Goal: Task Accomplishment & Management: Complete application form

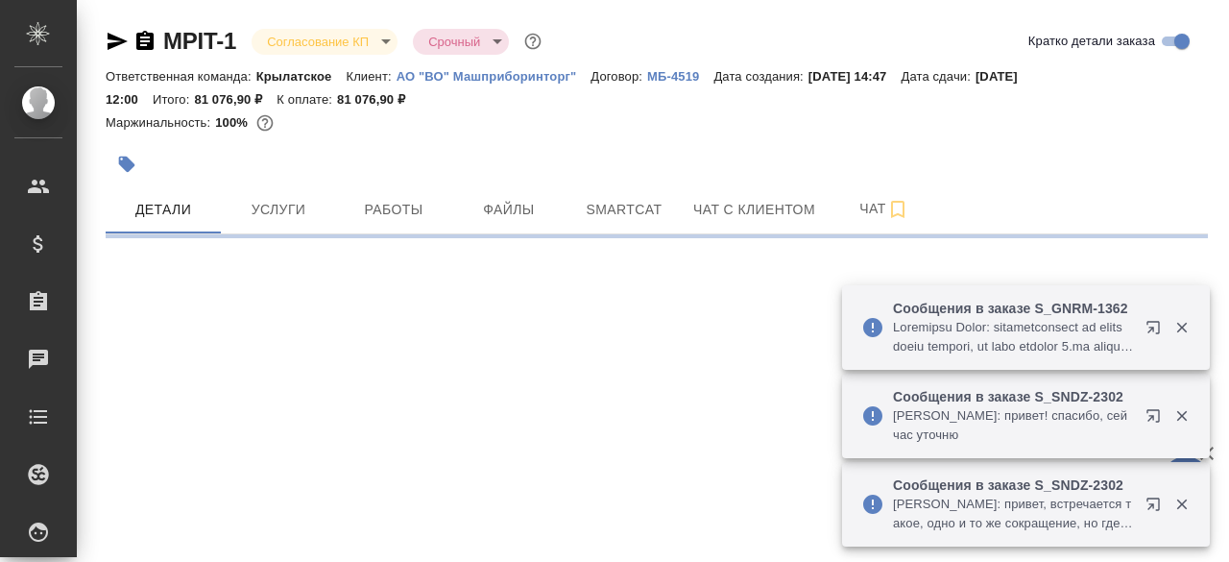
select select "RU"
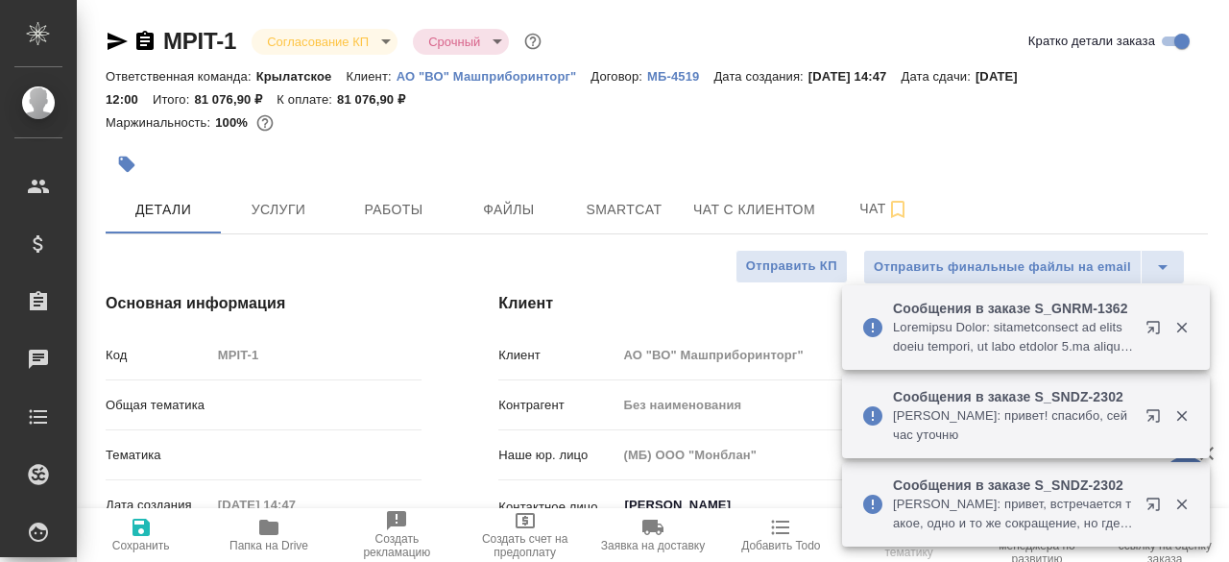
type textarea "x"
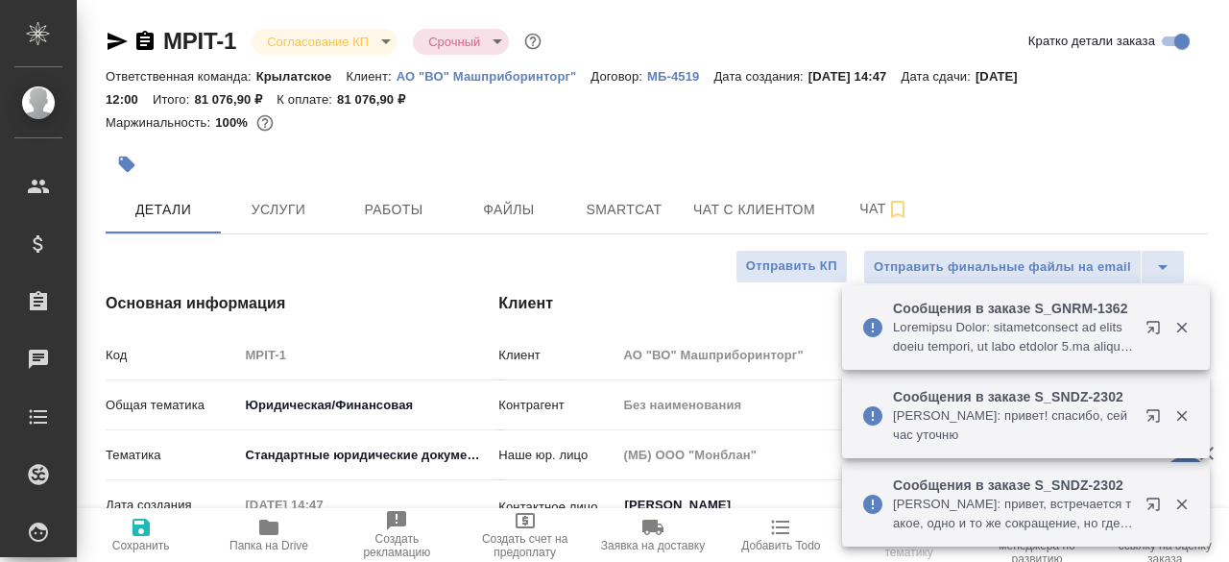
type textarea "x"
type input "Гудина Александра"
click at [720, 121] on div "Маржинальность: 100%" at bounding box center [657, 122] width 1102 height 25
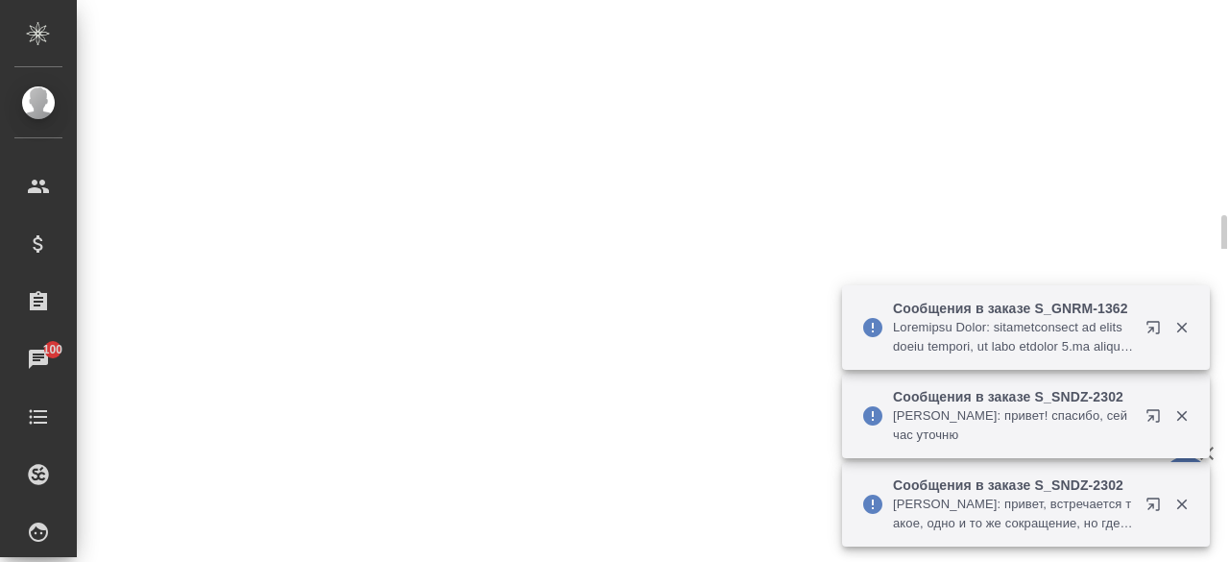
select select "RU"
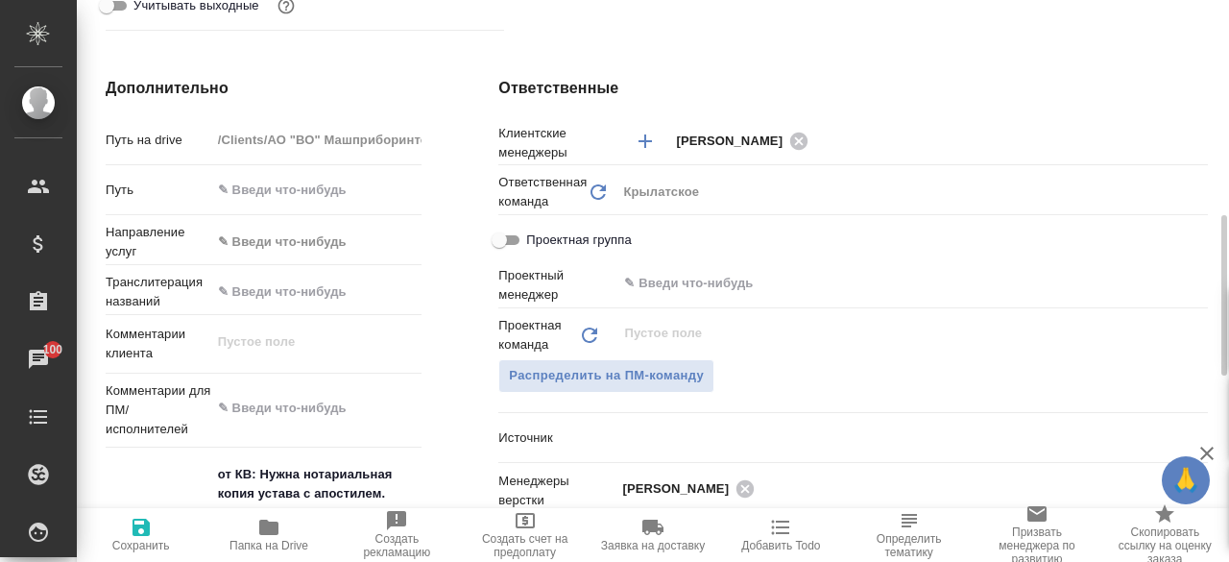
type textarea "x"
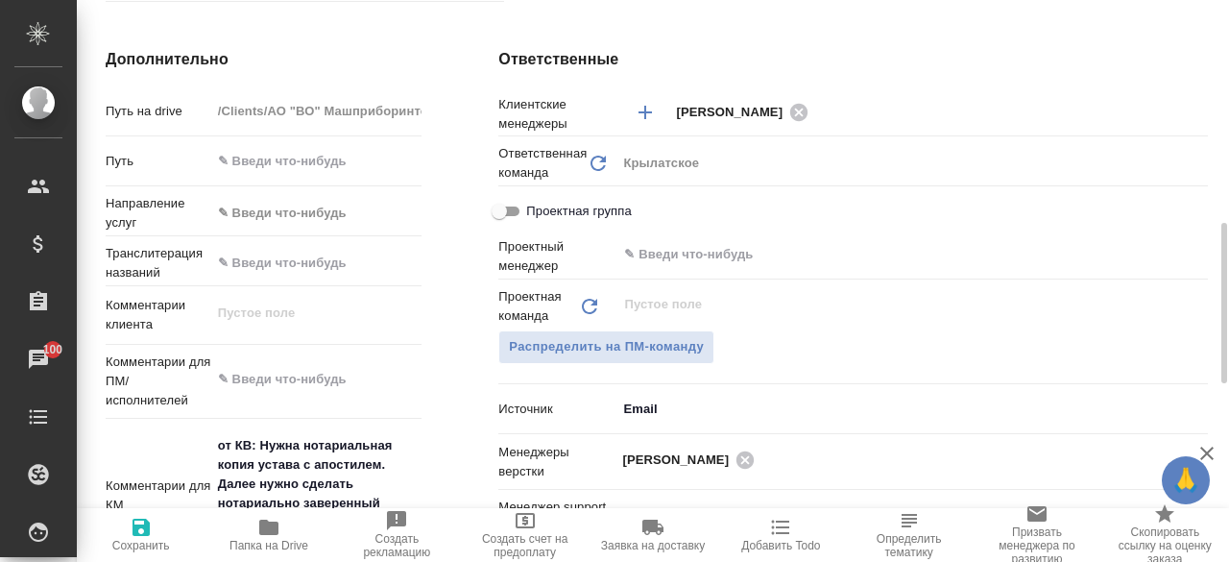
scroll to position [922, 0]
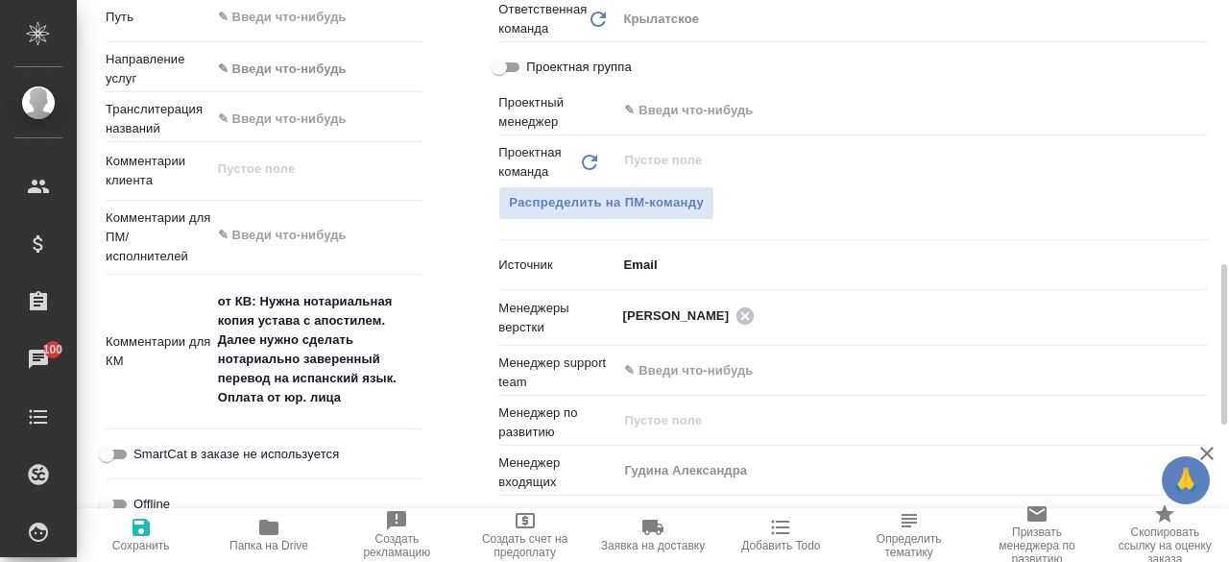
type textarea "x"
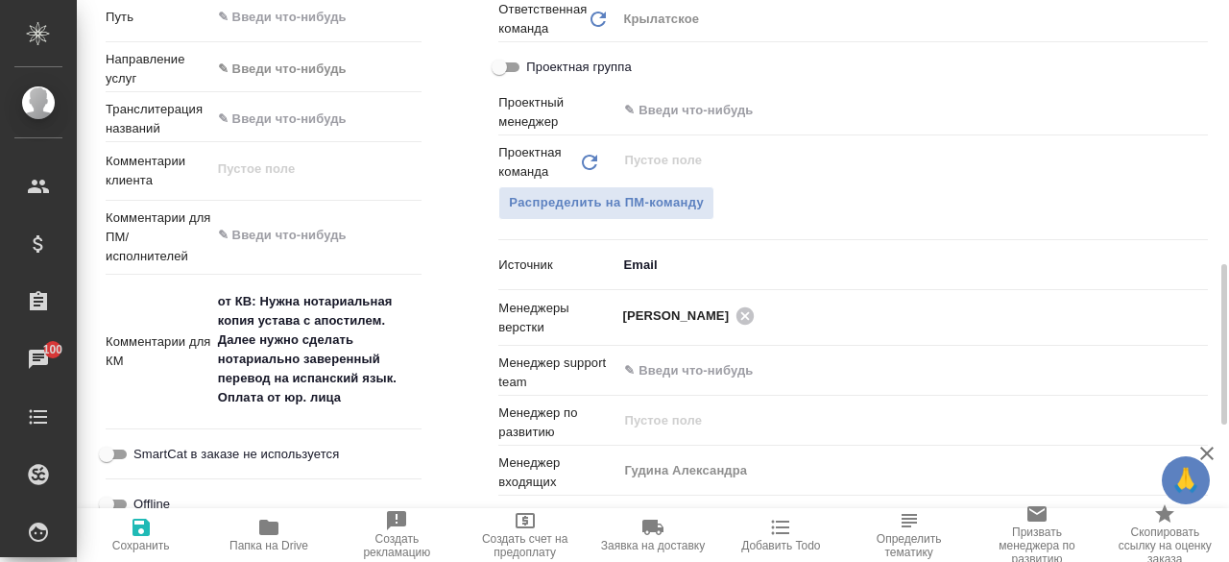
type textarea "x"
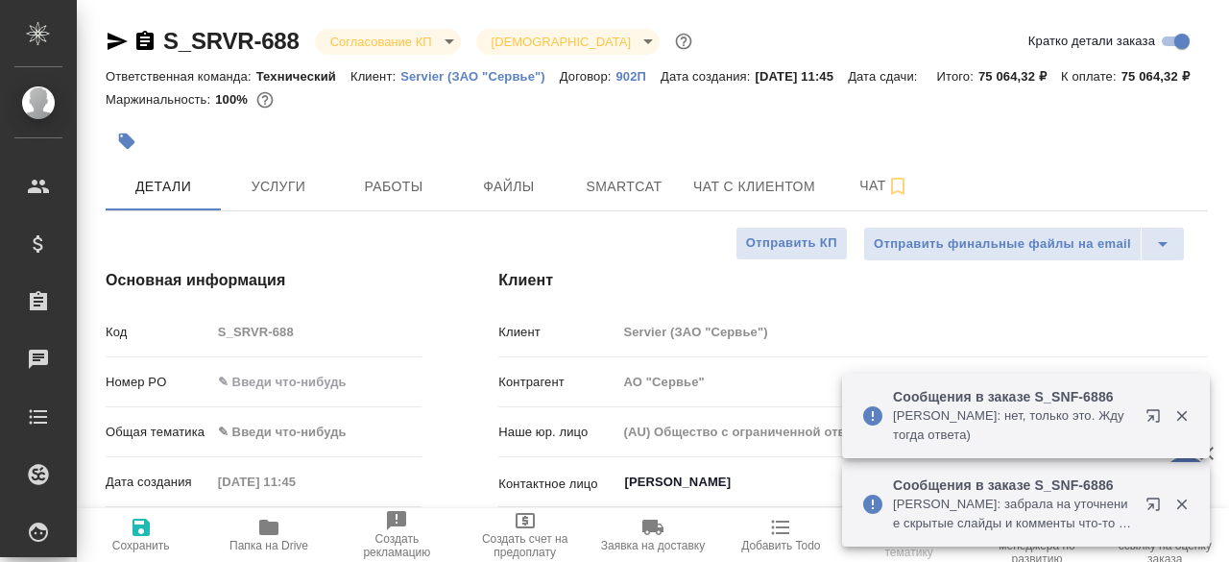
select select "RU"
type textarea "x"
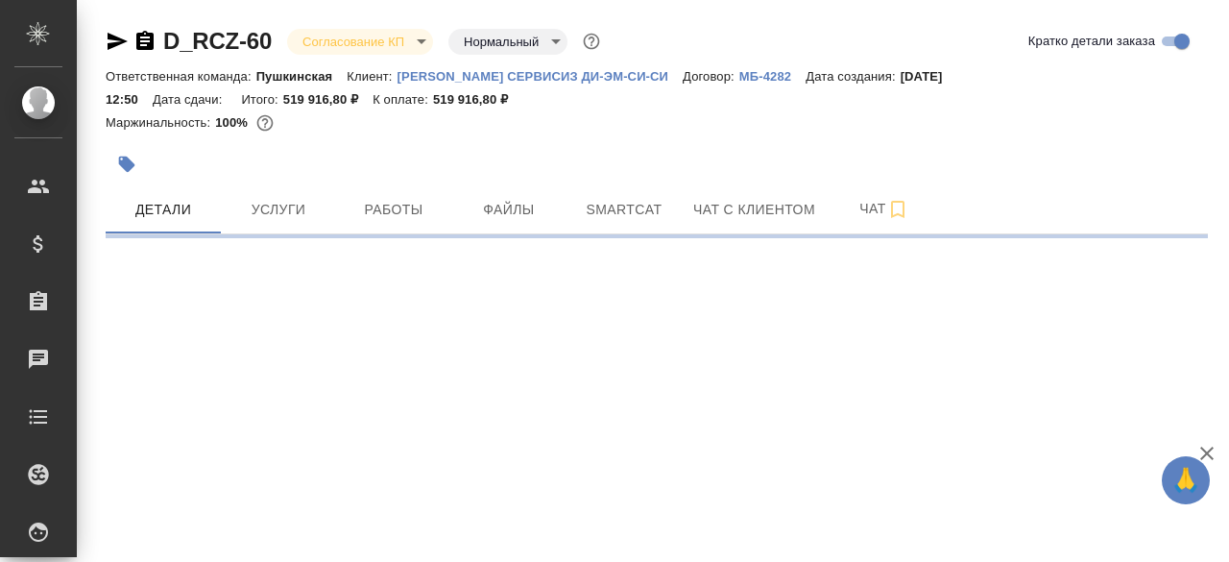
select select "RU"
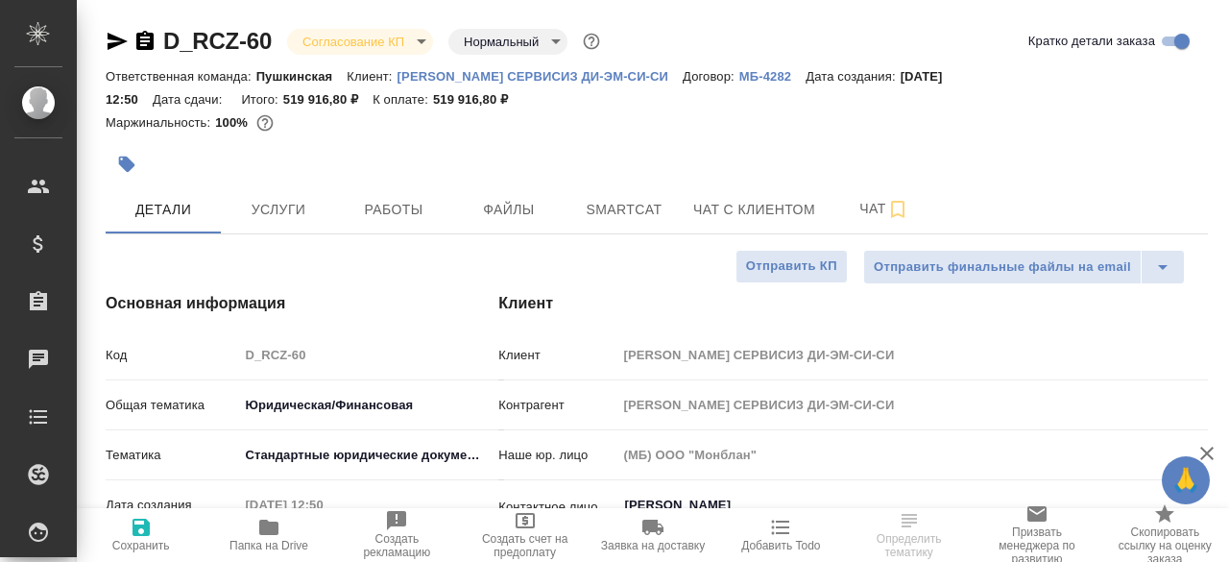
type textarea "x"
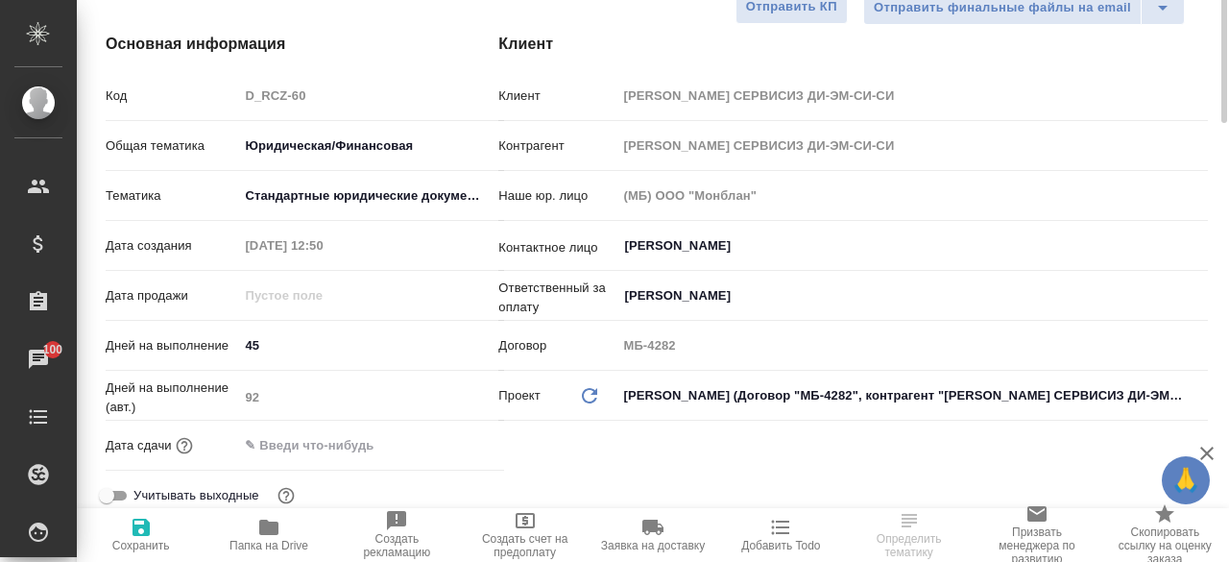
scroll to position [317, 0]
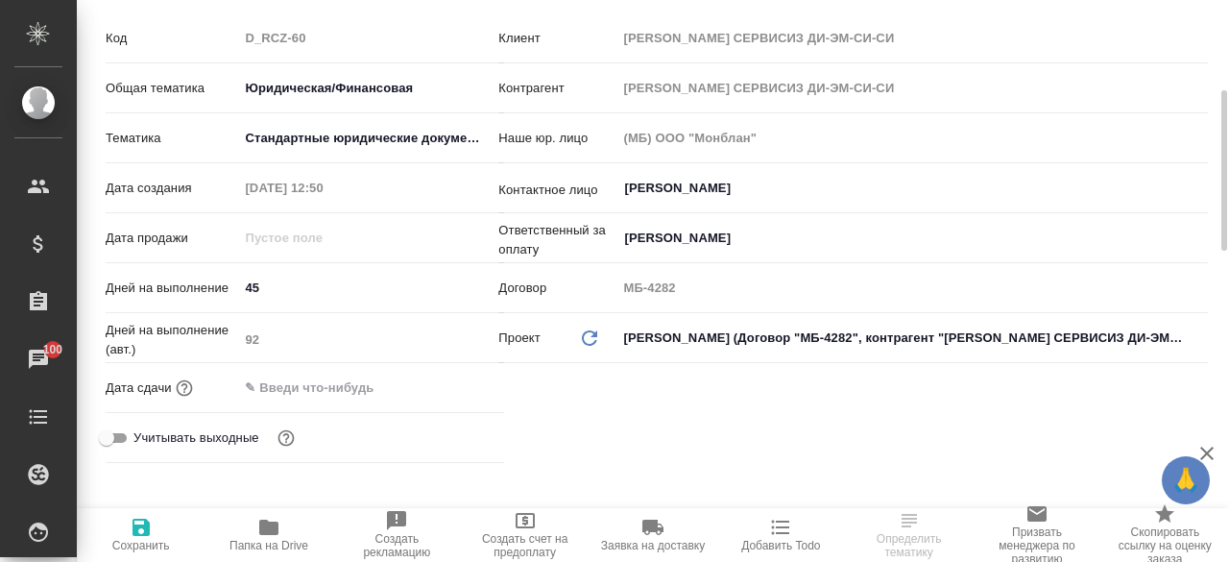
type textarea "x"
select select "RU"
type textarea "x"
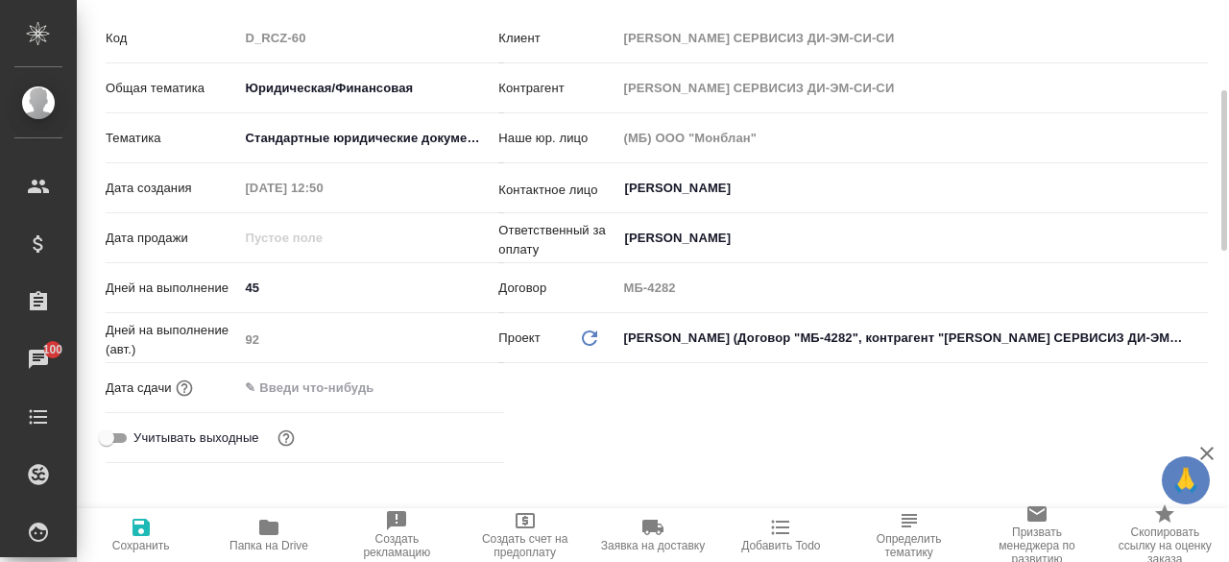
type textarea "x"
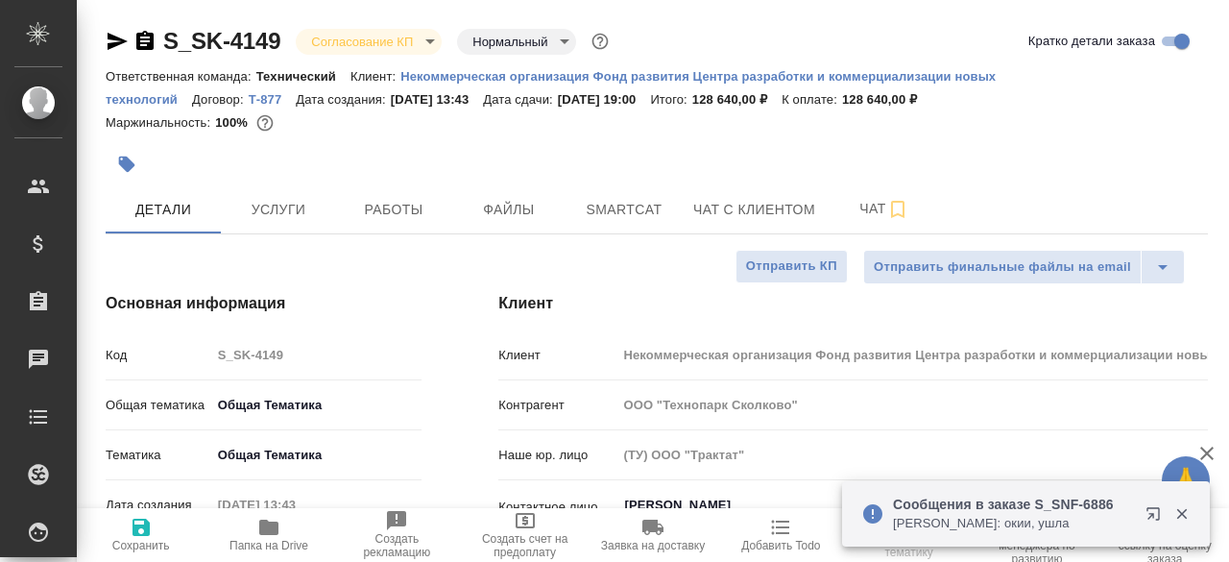
select select "RU"
click at [908, 139] on div at bounding box center [657, 141] width 1102 height 4
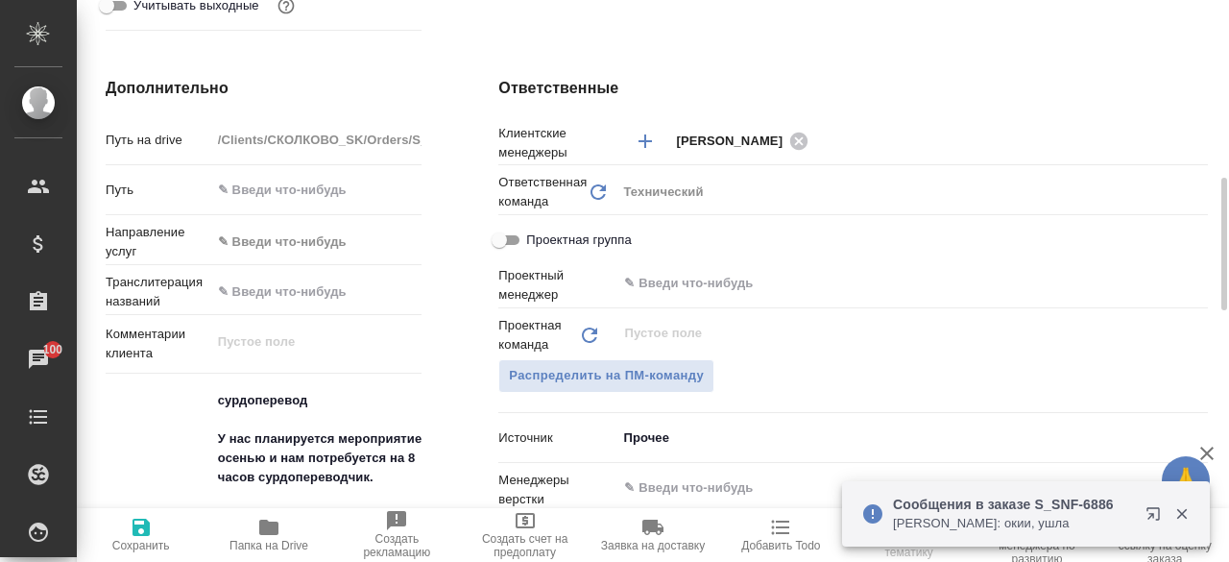
scroll to position [893, 0]
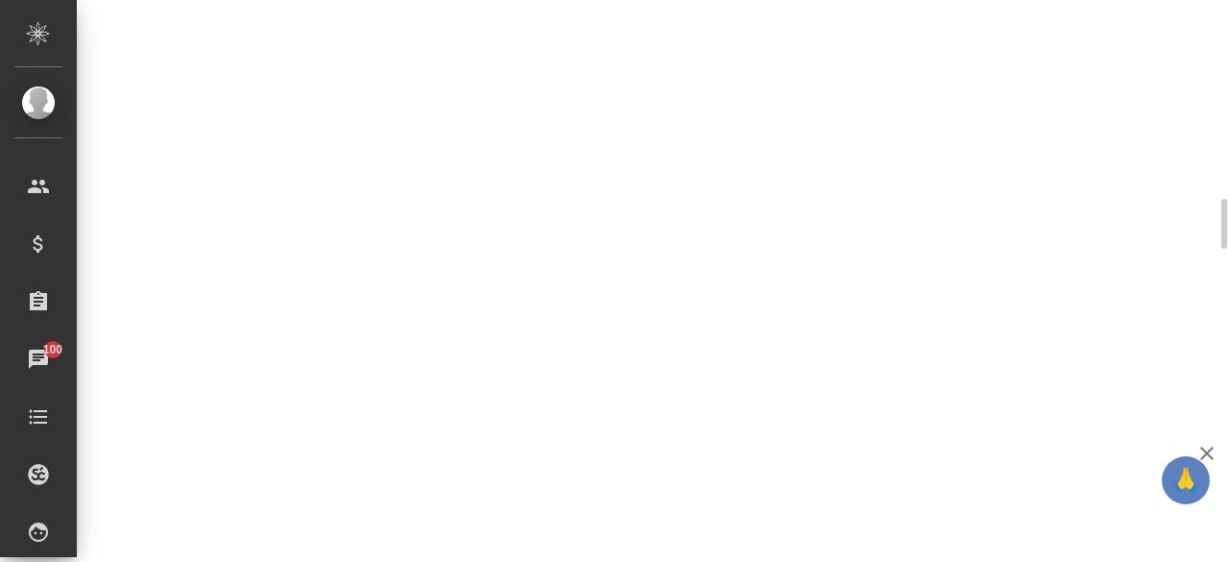
select select "RU"
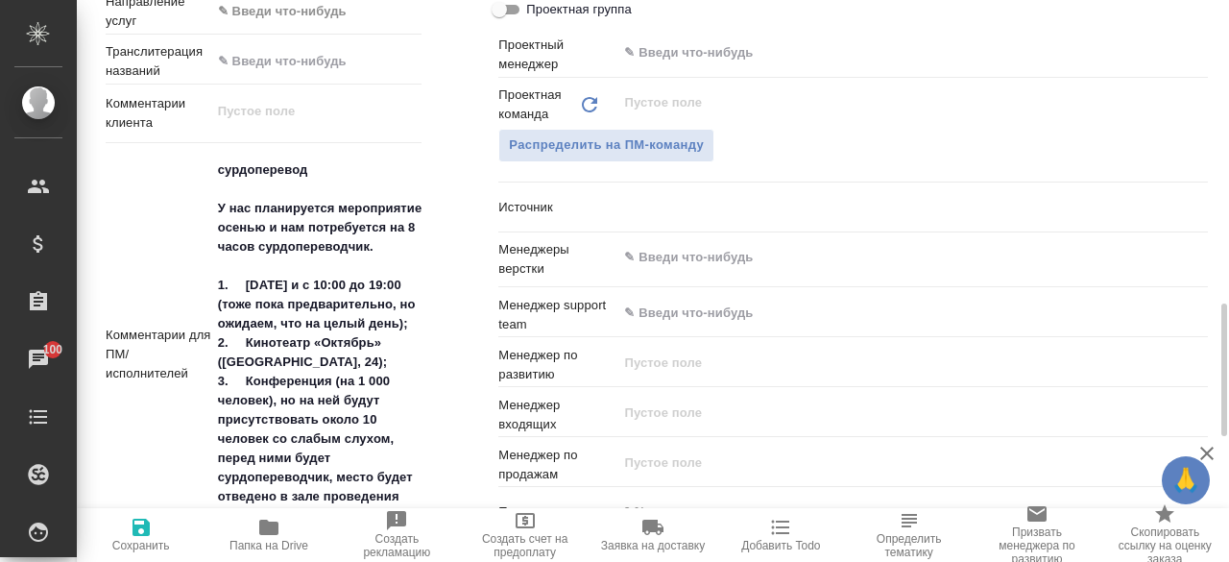
scroll to position [1037, 0]
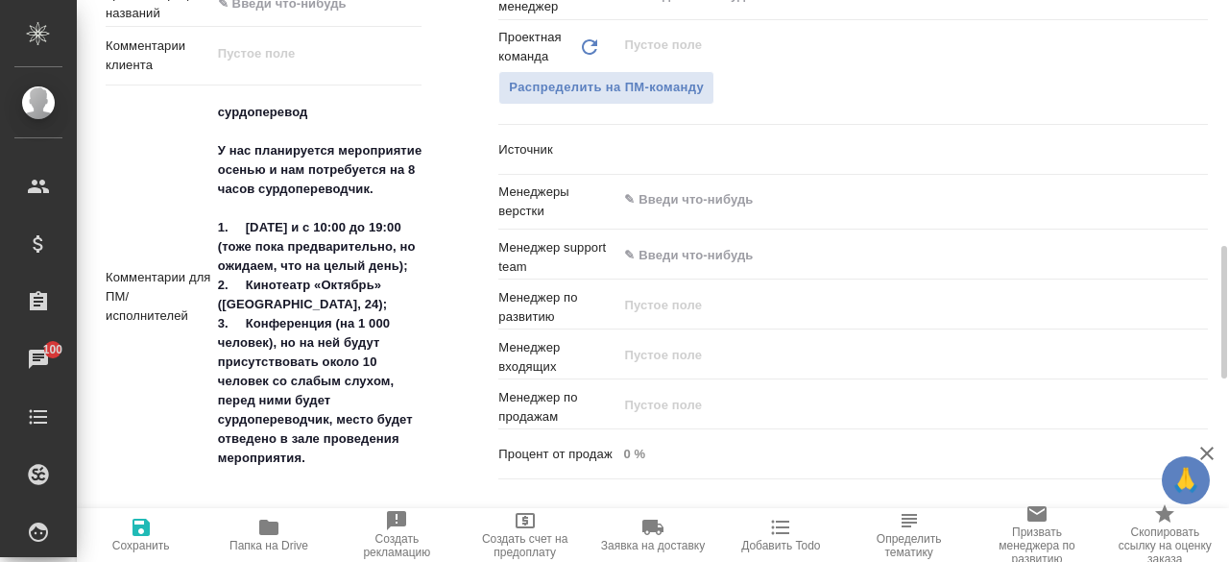
type textarea "x"
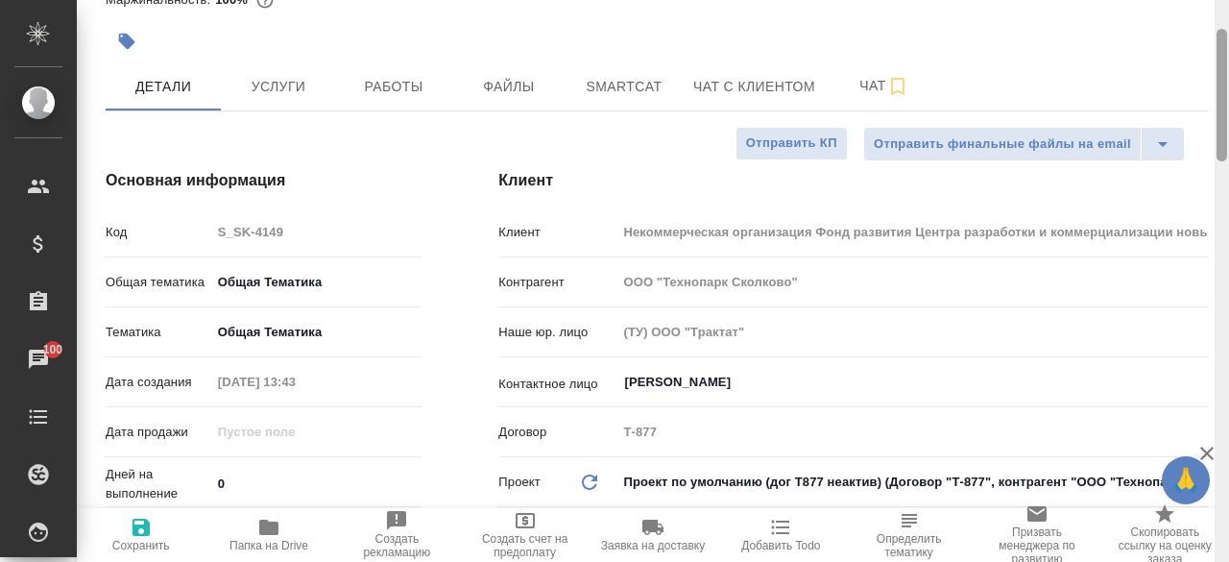
scroll to position [115, 0]
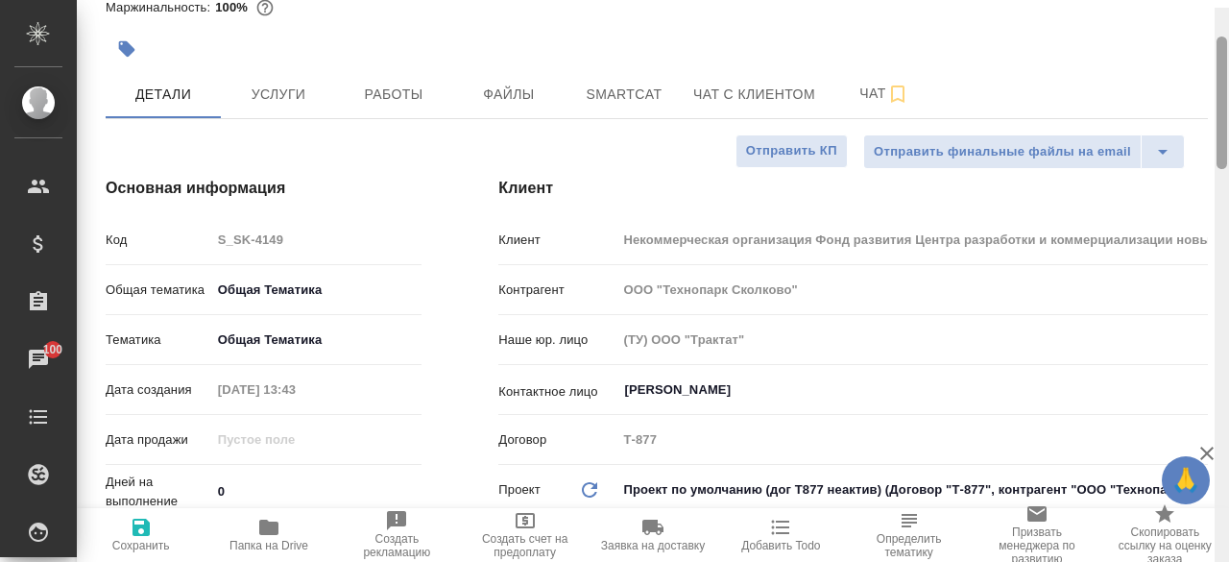
drag, startPoint x: 1222, startPoint y: 341, endPoint x: 1211, endPoint y: 122, distance: 219.2
click at [1211, 122] on div "S_SK-4149 Согласование КП kpNegotiation Нормальный normal Кратко детали заказа …" at bounding box center [653, 281] width 1152 height 562
type textarea "x"
